Goal: Obtain resource: Download file/media

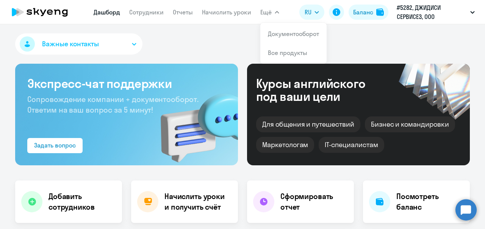
select select "30"
click at [281, 33] on link "Документооборот" at bounding box center [293, 34] width 51 height 8
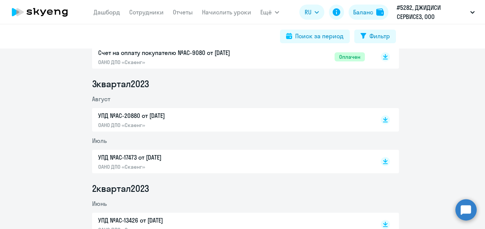
scroll to position [190, 0]
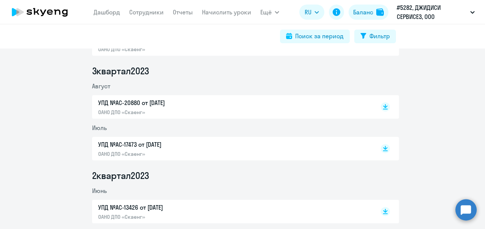
click at [137, 106] on p "УПД №AC-20880 от [DATE]" at bounding box center [177, 102] width 159 height 9
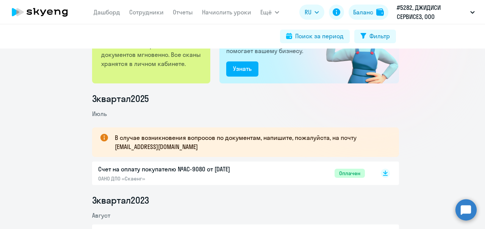
scroll to position [0, 0]
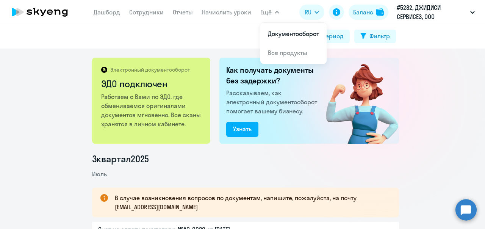
click at [261, 13] on span "Ещё" at bounding box center [266, 12] width 11 height 9
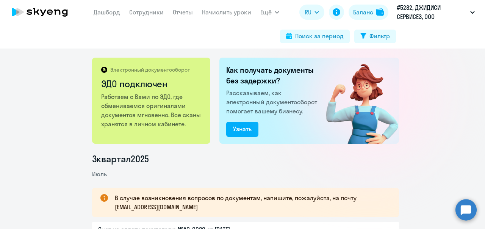
click at [273, 14] on button "Ещё" at bounding box center [270, 12] width 19 height 15
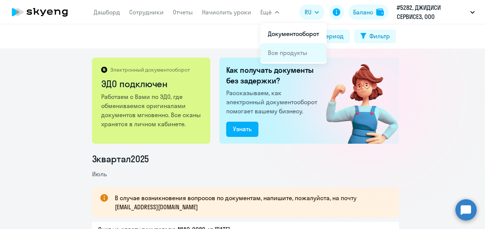
click at [280, 52] on link "Все продукты" at bounding box center [287, 53] width 39 height 8
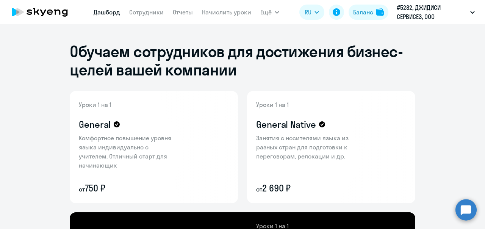
click at [104, 14] on link "Дашборд" at bounding box center [107, 12] width 27 height 8
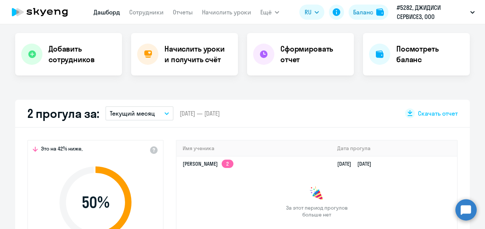
scroll to position [152, 0]
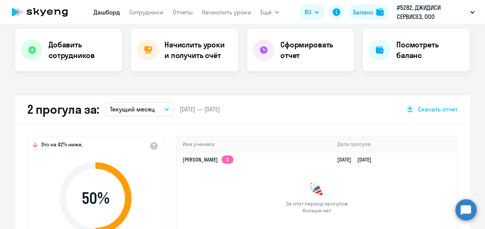
select select "30"
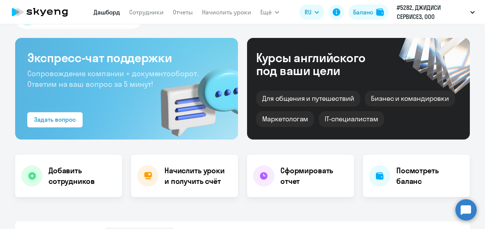
scroll to position [0, 0]
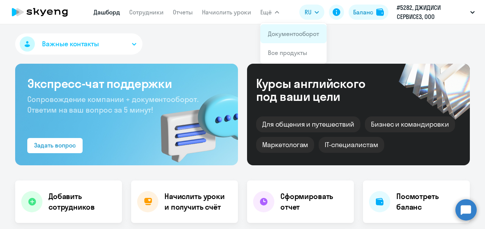
click at [278, 30] on link "Документооборот" at bounding box center [293, 34] width 51 height 8
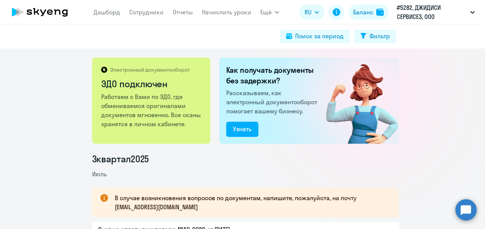
scroll to position [152, 0]
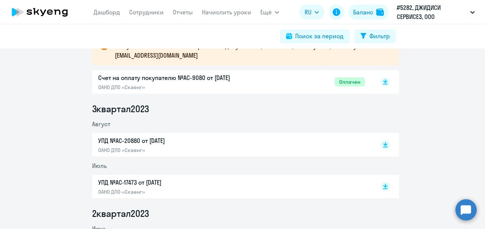
click at [183, 79] on p "Счет на оплату покупателю №AC-9080 от [DATE]" at bounding box center [177, 77] width 159 height 9
click at [140, 140] on p "УПД №AC-20880 от [DATE]" at bounding box center [177, 140] width 159 height 9
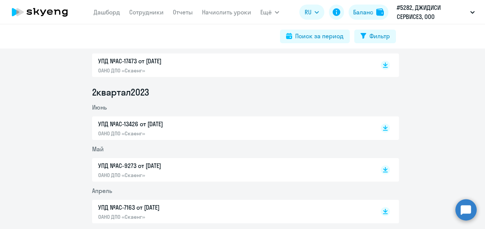
scroll to position [379, 0]
